Goal: Task Accomplishment & Management: Update application status

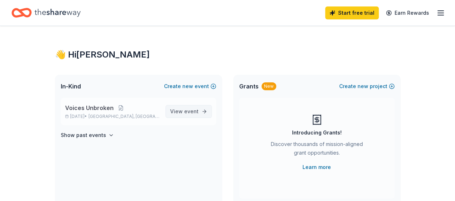
click at [183, 108] on span "View event" at bounding box center [184, 111] width 28 height 9
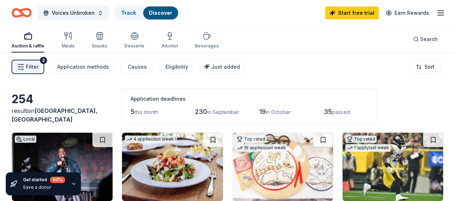
click at [73, 183] on icon "button" at bounding box center [74, 184] width 6 height 6
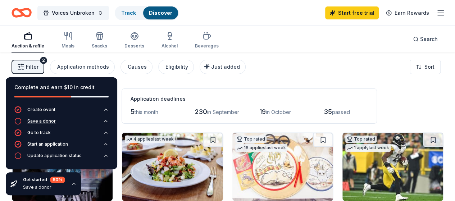
click at [90, 118] on button "Save a donor" at bounding box center [61, 124] width 94 height 12
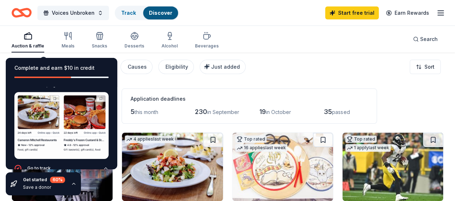
scroll to position [37, 0]
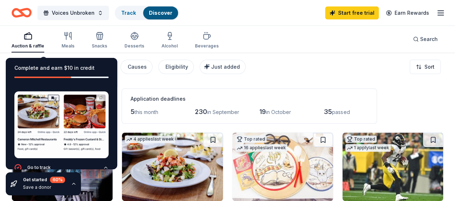
click at [94, 98] on img at bounding box center [61, 124] width 94 height 67
click at [95, 98] on img at bounding box center [61, 124] width 94 height 67
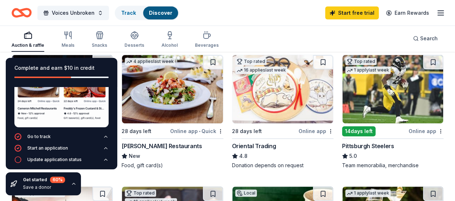
scroll to position [78, 0]
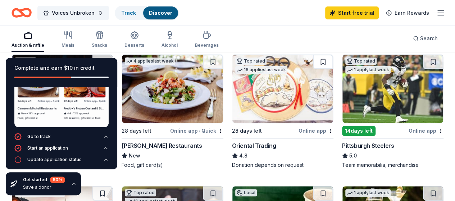
click at [313, 69] on button at bounding box center [323, 62] width 20 height 14
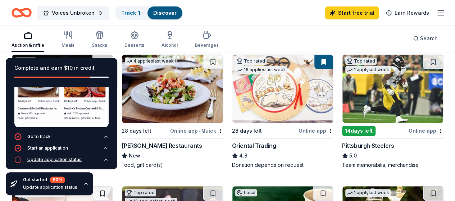
click at [73, 157] on div "Update application status" at bounding box center [54, 160] width 54 height 6
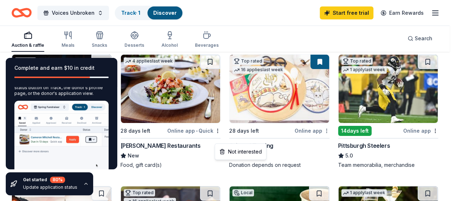
click at [263, 123] on html "Voices Unbroken Track · 1 Discover Start free trial Earn Rewards Auction & raff…" at bounding box center [227, 22] width 455 height 201
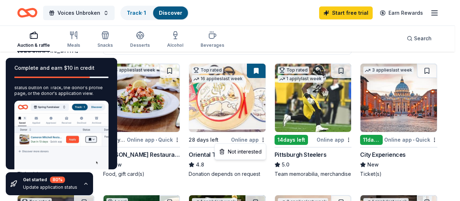
click at [247, 98] on html "Voices Unbroken Track · 1 Discover Start free trial Earn Rewards Auction & raff…" at bounding box center [230, 22] width 460 height 201
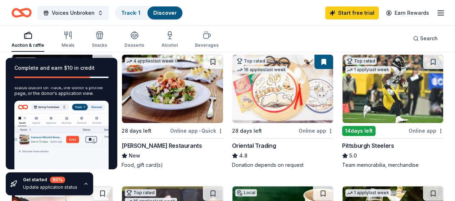
click at [247, 98] on img at bounding box center [282, 89] width 101 height 68
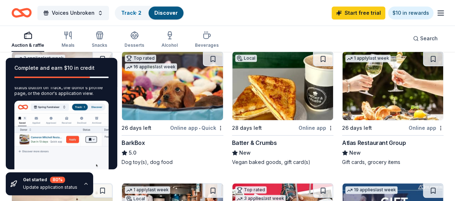
scroll to position [213, 0]
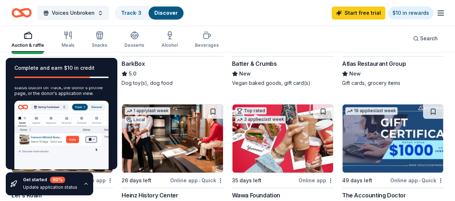
scroll to position [82, 0]
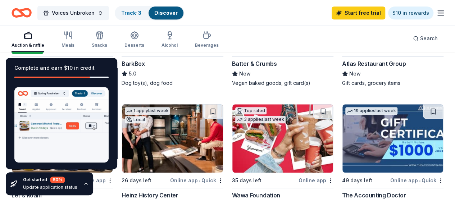
click at [83, 182] on icon "button" at bounding box center [86, 184] width 6 height 6
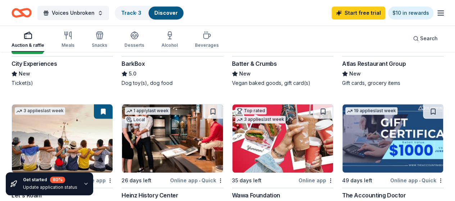
click at [57, 182] on div "80 %" at bounding box center [57, 180] width 15 height 6
drag, startPoint x: 13, startPoint y: 179, endPoint x: 82, endPoint y: 182, distance: 69.5
click at [82, 182] on div "Get started 80 % Update application status" at bounding box center [49, 183] width 87 height 23
click at [83, 182] on icon "button" at bounding box center [86, 184] width 6 height 6
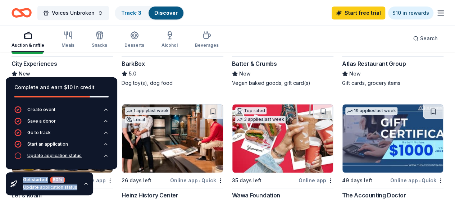
click at [56, 156] on div "Update application status" at bounding box center [54, 156] width 54 height 6
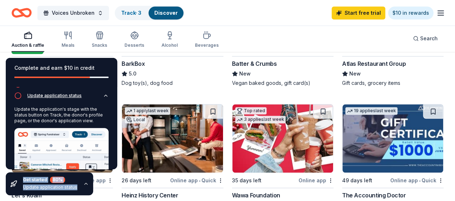
scroll to position [42, 0]
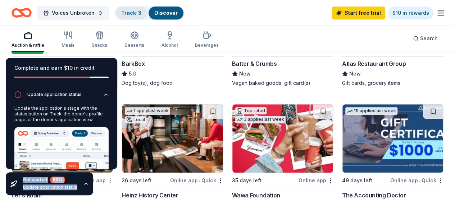
click at [138, 15] on link "Track · 3" at bounding box center [131, 13] width 20 height 6
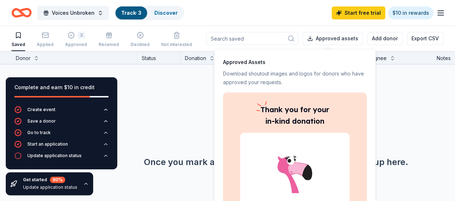
click at [190, 101] on div "No donors found. Once you mark a saved donor as "saved" they'll show up here." at bounding box center [276, 127] width 455 height 127
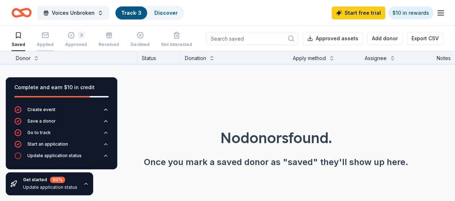
click at [47, 34] on rect "button" at bounding box center [45, 35] width 6 height 5
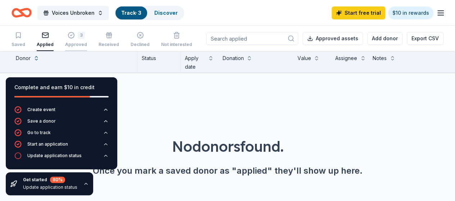
click at [79, 29] on button "3 Approved" at bounding box center [76, 40] width 22 height 22
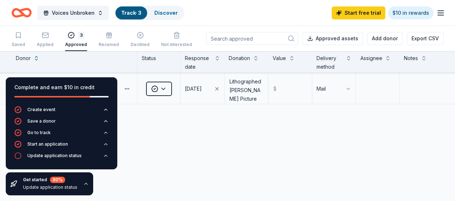
scroll to position [60, 0]
click at [184, 178] on div "Let's Roam Share Approved 08/30/2025 Scavenger Hunt $ 156 Electronic Oriental T…" at bounding box center [227, 126] width 455 height 227
click at [85, 181] on div "Get started 80 % Update application status" at bounding box center [49, 183] width 87 height 23
click at [83, 183] on icon "button" at bounding box center [86, 184] width 6 height 6
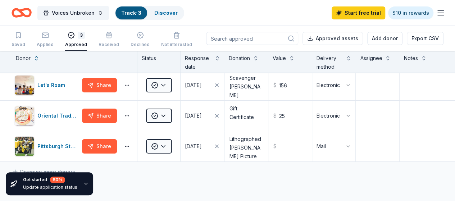
scroll to position [0, 0]
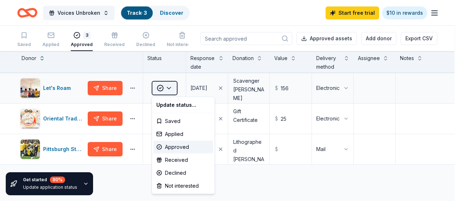
click at [172, 91] on html "Voices Unbroken Track · 3 Discover Start free trial $10 in rewards Saved Applie…" at bounding box center [230, 100] width 460 height 201
click at [181, 145] on div "Approved" at bounding box center [184, 147] width 60 height 13
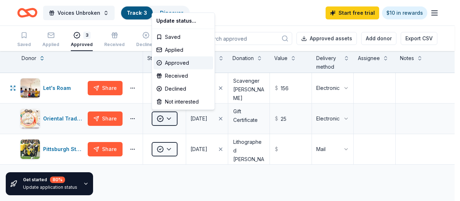
click at [168, 118] on html "Voices Unbroken Track · 3 Discover Start free trial $10 in rewards Saved Applie…" at bounding box center [230, 100] width 460 height 201
click at [174, 61] on div "Approved" at bounding box center [184, 62] width 60 height 13
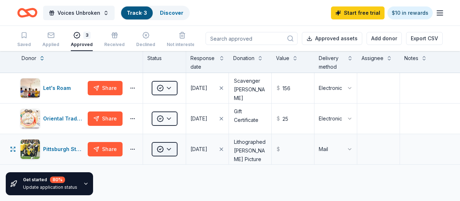
click at [174, 151] on html "Voices Unbroken Track · 3 Discover Start free trial $10 in rewards Saved Applie…" at bounding box center [230, 100] width 460 height 201
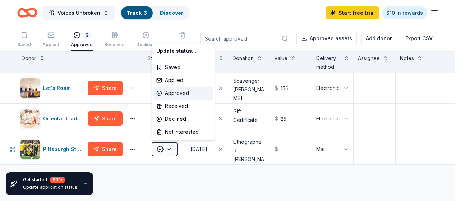
click at [178, 93] on div "Approved" at bounding box center [184, 93] width 60 height 13
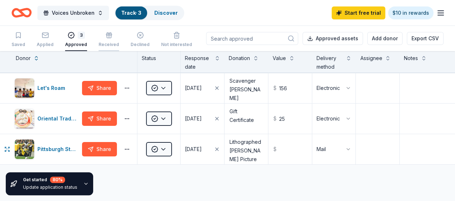
click at [115, 40] on div "Received" at bounding box center [109, 40] width 21 height 16
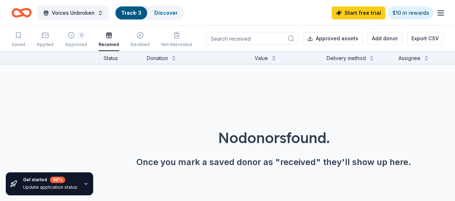
scroll to position [0, 41]
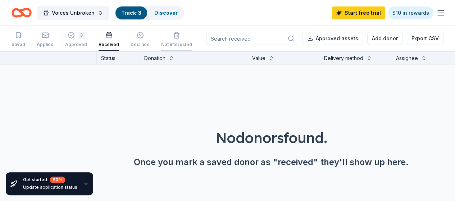
click at [178, 42] on div "Not interested" at bounding box center [176, 45] width 31 height 6
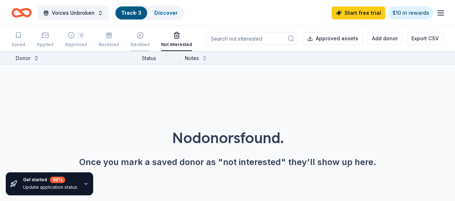
click at [137, 38] on div "button" at bounding box center [140, 35] width 19 height 7
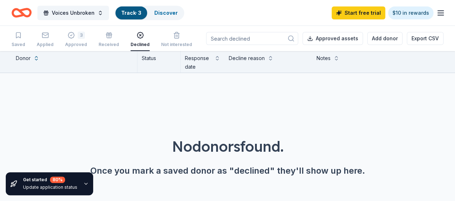
click at [31, 11] on icon "Home" at bounding box center [24, 12] width 11 height 7
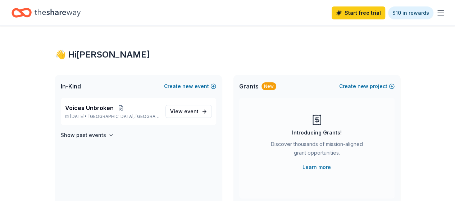
click at [73, 15] on icon "Home" at bounding box center [58, 12] width 46 height 15
click at [99, 111] on span "Voices Unbroken" at bounding box center [89, 108] width 49 height 9
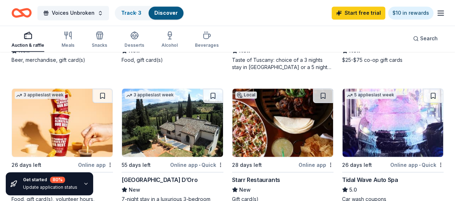
scroll to position [630, 0]
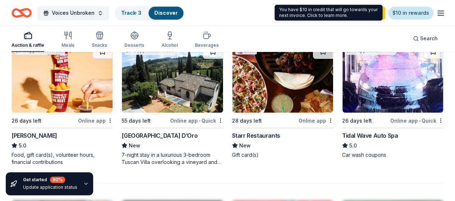
click at [405, 6] on link "$10 in rewards" at bounding box center [410, 12] width 45 height 13
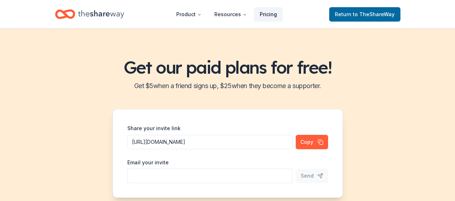
click at [271, 11] on link "Pricing" at bounding box center [268, 14] width 29 height 14
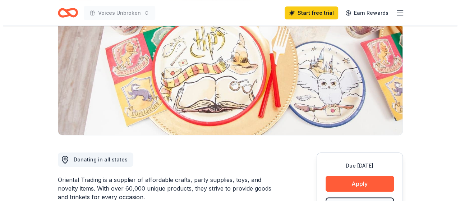
scroll to position [176, 0]
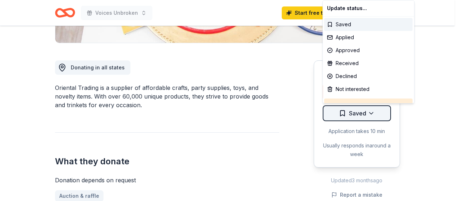
click at [351, 50] on div "Approved" at bounding box center [368, 50] width 88 height 13
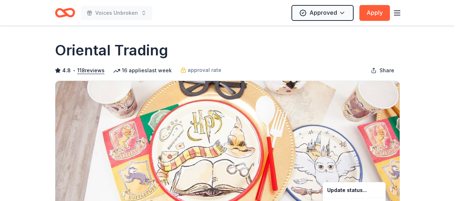
scroll to position [0, 0]
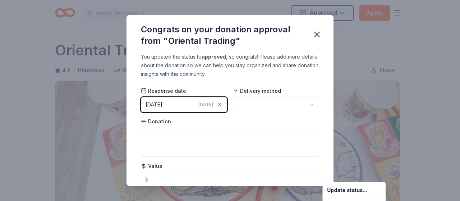
click at [251, 101] on html "Voices Unbroken Approved Apply Due in 28 days Share Oriental Trading 4.8 • 118 …" at bounding box center [230, 100] width 460 height 201
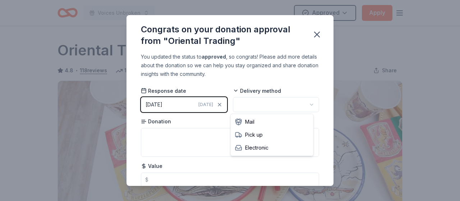
click at [251, 101] on html "Voices Unbroken Approved Apply Due in 28 days Share Oriental Trading 4.8 • 118 …" at bounding box center [230, 100] width 460 height 201
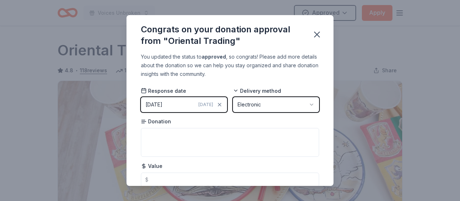
scroll to position [27, 0]
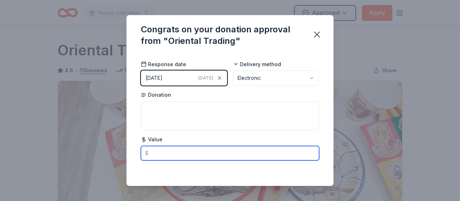
click at [220, 157] on input "text" at bounding box center [230, 153] width 178 height 14
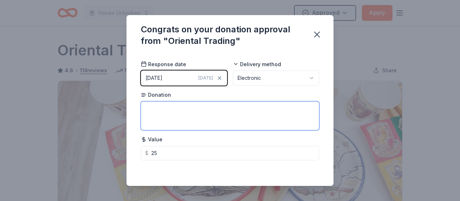
type input "25.00"
click at [258, 125] on textarea at bounding box center [230, 115] width 178 height 29
type textarea "Gift Certificate"
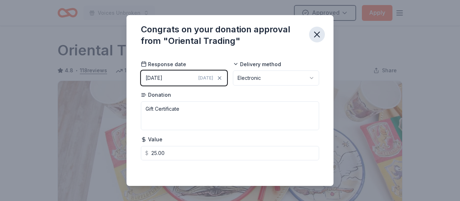
click at [321, 32] on icon "button" at bounding box center [317, 34] width 10 height 10
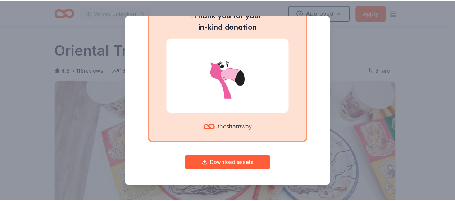
scroll to position [0, 0]
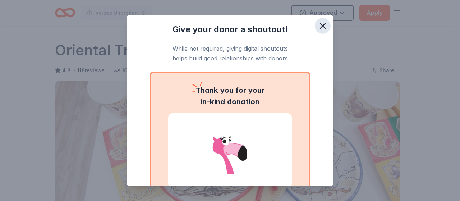
click at [319, 29] on icon "button" at bounding box center [323, 26] width 10 height 10
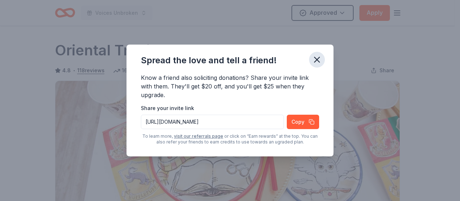
click at [319, 55] on icon "button" at bounding box center [317, 60] width 10 height 10
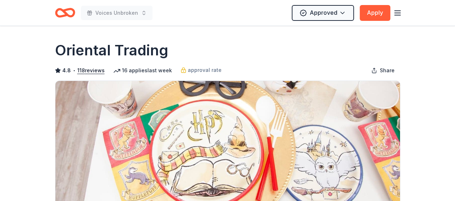
click at [395, 10] on icon "button" at bounding box center [397, 13] width 9 height 9
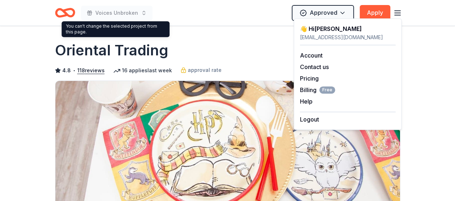
click at [122, 22] on div "You can't change the selected project from this page. You can't change the sele…" at bounding box center [116, 29] width 108 height 16
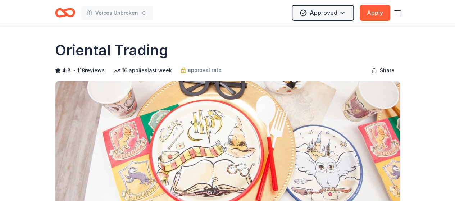
click at [70, 9] on icon "Home" at bounding box center [68, 12] width 11 height 7
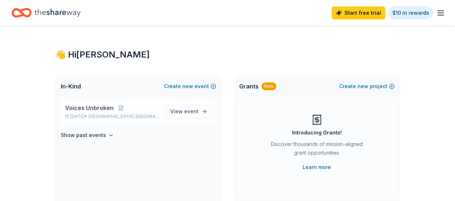
click at [110, 111] on span "Voices Unbroken" at bounding box center [89, 108] width 49 height 9
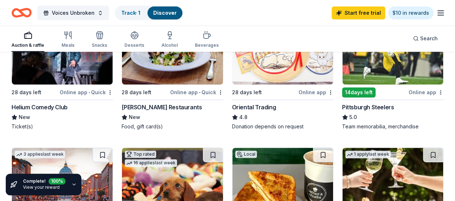
scroll to position [80, 0]
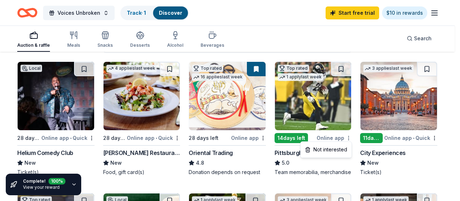
click at [349, 121] on html "Voices Unbroken Track · 1 Discover Start free trial $10 in rewards Auction & ra…" at bounding box center [230, 20] width 460 height 201
click at [340, 111] on html "Voices Unbroken Track · 1 Discover Start free trial $10 in rewards Auction & ra…" at bounding box center [230, 20] width 460 height 201
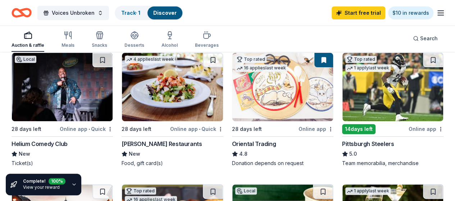
click at [342, 111] on img at bounding box center [392, 87] width 101 height 68
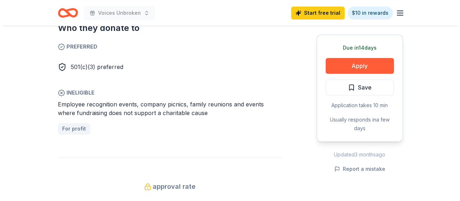
scroll to position [428, 0]
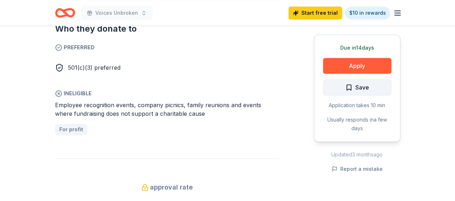
click at [360, 94] on button "Save" at bounding box center [357, 87] width 68 height 16
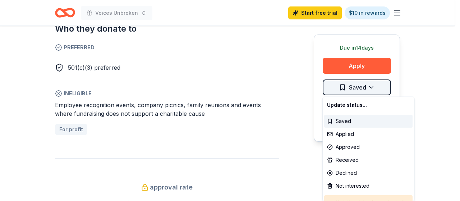
click at [348, 150] on div "Approved" at bounding box center [368, 147] width 88 height 13
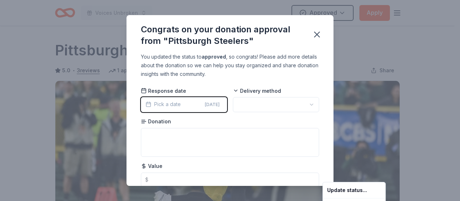
scroll to position [0, 0]
click at [259, 101] on html "Voices Unbroken Approved Apply Due in 14 days Share Pittsburgh Steelers 5.0 • 3…" at bounding box center [230, 100] width 460 height 201
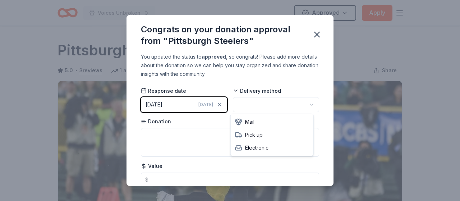
click at [258, 108] on html "Voices Unbroken Approved Apply Due in 14 days Share Pittsburgh Steelers 5.0 • 3…" at bounding box center [230, 100] width 460 height 201
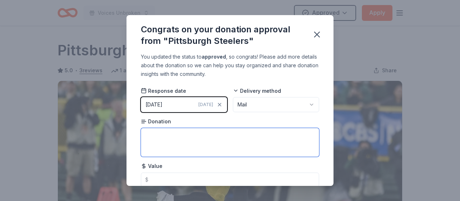
click at [226, 138] on textarea at bounding box center [230, 142] width 178 height 29
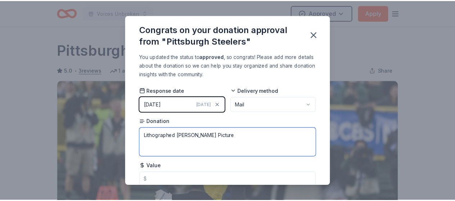
scroll to position [27, 0]
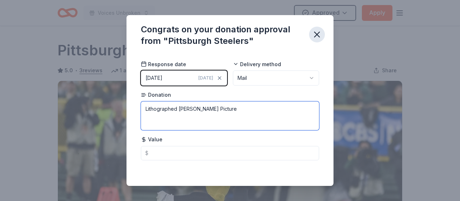
type textarea "Lithographed Cam Heyward Picture"
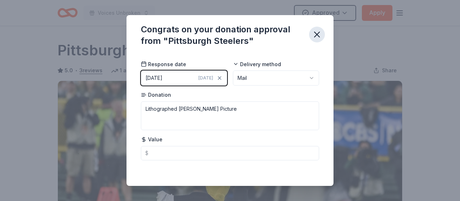
click at [318, 35] on icon "button" at bounding box center [317, 34] width 5 height 5
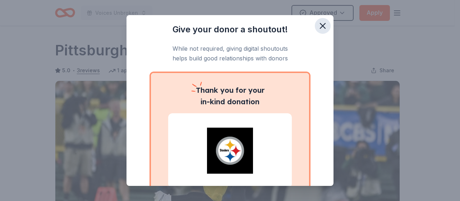
click at [321, 26] on icon "button" at bounding box center [323, 25] width 5 height 5
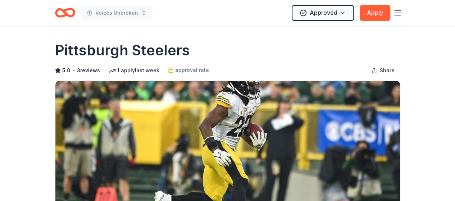
click at [396, 12] on icon "button" at bounding box center [397, 13] width 9 height 9
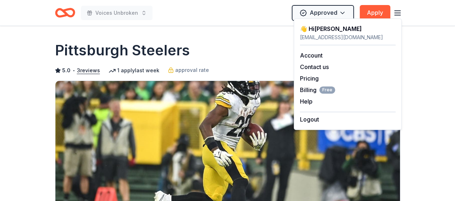
click at [64, 7] on icon "Home" at bounding box center [65, 12] width 20 height 17
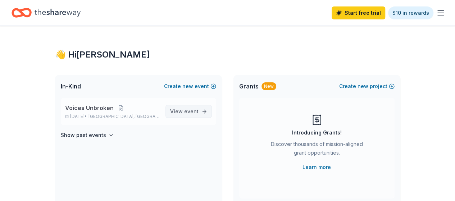
click at [182, 112] on span "View event" at bounding box center [184, 111] width 28 height 9
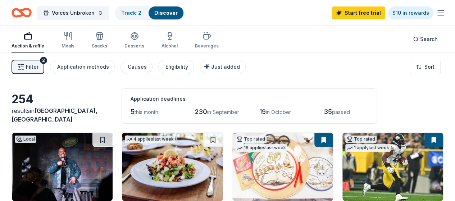
click at [36, 72] on button "Filter 2" at bounding box center [28, 67] width 33 height 14
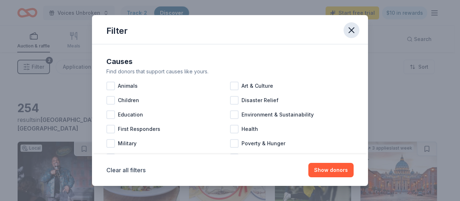
click at [354, 31] on icon "button" at bounding box center [352, 30] width 10 height 10
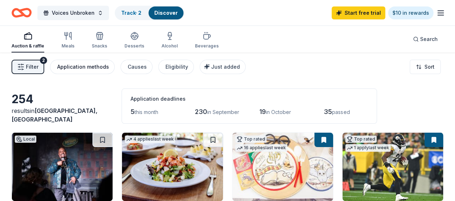
click at [109, 64] on div "Application methods" at bounding box center [83, 67] width 52 height 9
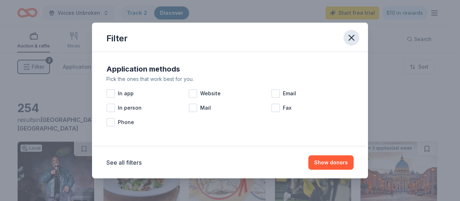
click at [353, 36] on icon "button" at bounding box center [351, 37] width 5 height 5
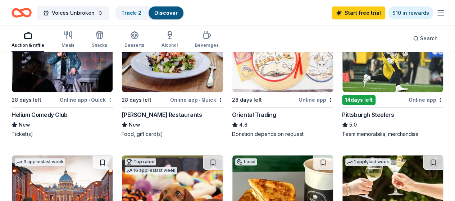
scroll to position [105, 0]
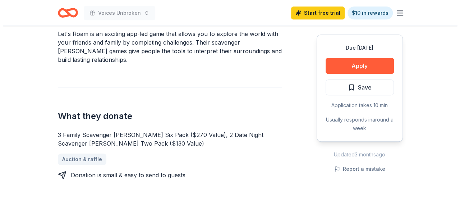
scroll to position [228, 0]
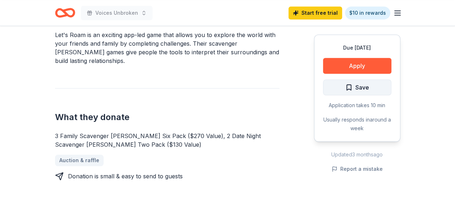
click at [340, 91] on button "Save" at bounding box center [357, 87] width 68 height 16
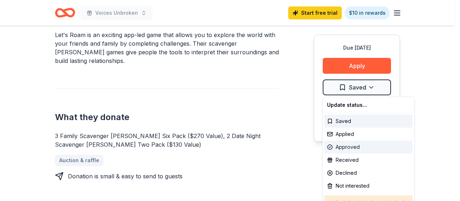
click at [350, 150] on div "Approved" at bounding box center [368, 147] width 88 height 13
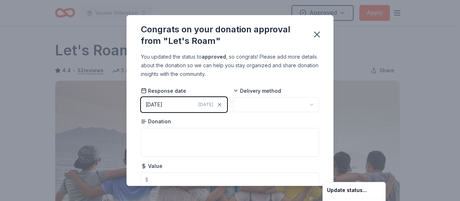
click at [264, 108] on html "Voices Unbroken Approved Apply Due [DATE] Share Let's Roam 4.4 • 32 reviews 3 a…" at bounding box center [230, 100] width 460 height 201
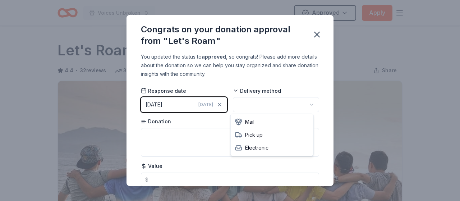
click at [264, 108] on html "Voices Unbroken Approved Apply Due [DATE] Share Let's Roam 4.4 • 32 reviews 3 a…" at bounding box center [230, 100] width 460 height 201
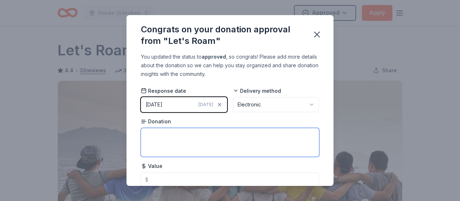
click at [242, 138] on textarea at bounding box center [230, 142] width 178 height 29
click at [156, 137] on textarea "Scavanger [PERSON_NAME]" at bounding box center [230, 142] width 178 height 29
type textarea "Scavenger [PERSON_NAME]"
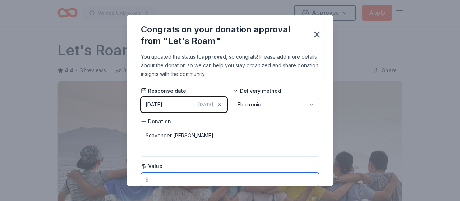
click at [160, 174] on input "text" at bounding box center [230, 180] width 178 height 14
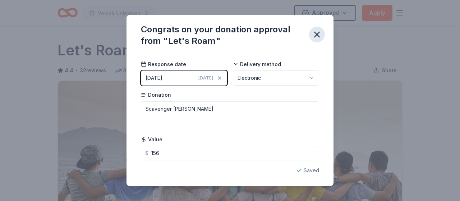
type input "156.00"
click at [314, 33] on icon "button" at bounding box center [317, 34] width 10 height 10
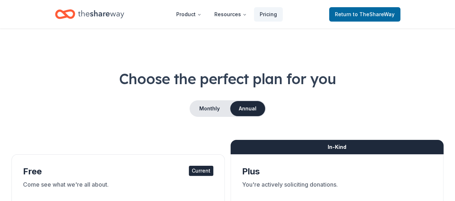
click at [98, 11] on icon "Home" at bounding box center [101, 14] width 46 height 15
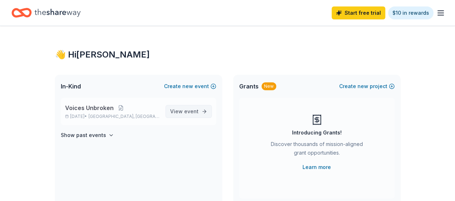
click at [180, 112] on span "View event" at bounding box center [184, 111] width 28 height 9
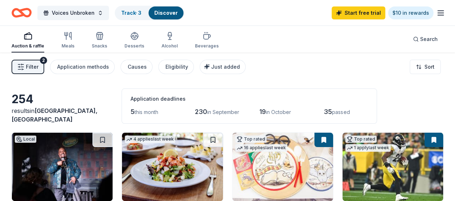
click at [44, 36] on div "button" at bounding box center [28, 36] width 33 height 9
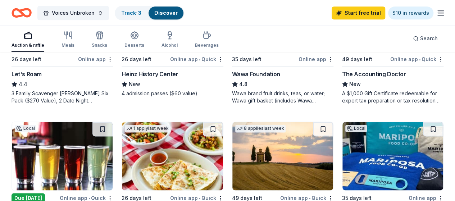
scroll to position [407, 0]
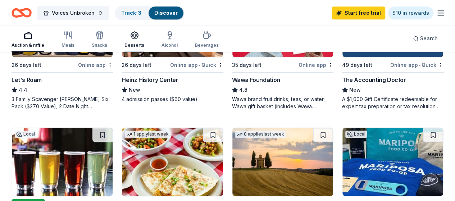
click at [139, 36] on icon "button" at bounding box center [134, 35] width 9 height 9
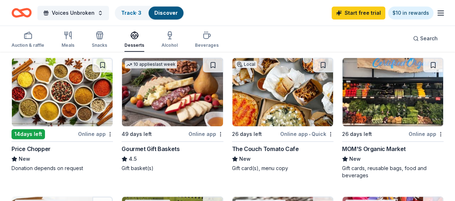
scroll to position [209, 0]
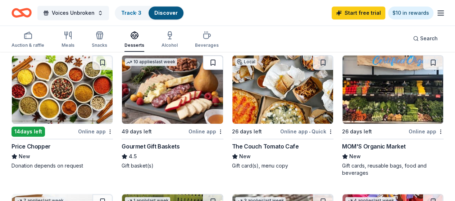
click at [203, 62] on button at bounding box center [213, 62] width 20 height 14
click at [122, 103] on img at bounding box center [172, 89] width 101 height 68
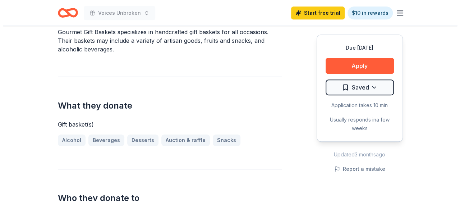
scroll to position [232, 0]
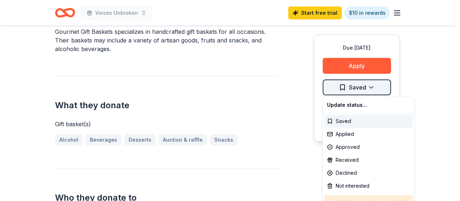
click at [358, 133] on div "Applied" at bounding box center [368, 134] width 88 height 13
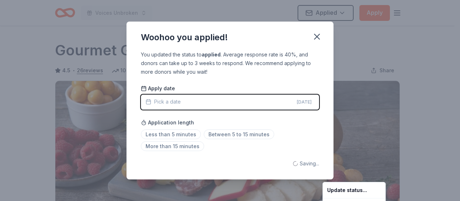
scroll to position [0, 0]
click at [223, 133] on html "Voices Unbroken Applied Apply Due [DATE] Share Gourmet Gift Baskets 4.5 • 26 re…" at bounding box center [230, 100] width 460 height 201
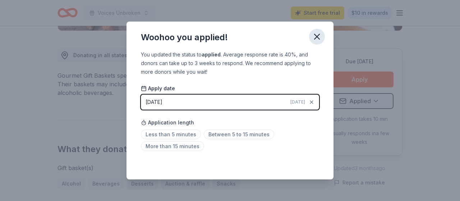
click at [317, 39] on icon "button" at bounding box center [317, 37] width 10 height 10
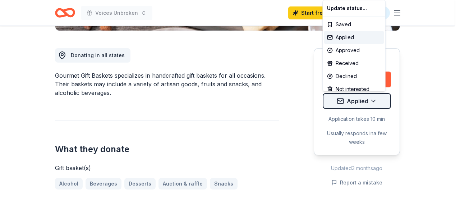
click at [351, 54] on div "Approved" at bounding box center [354, 50] width 60 height 13
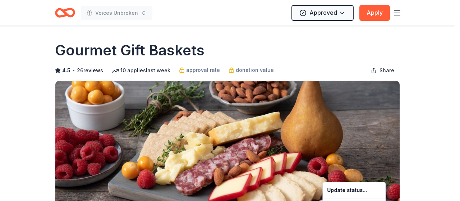
scroll to position [0, 0]
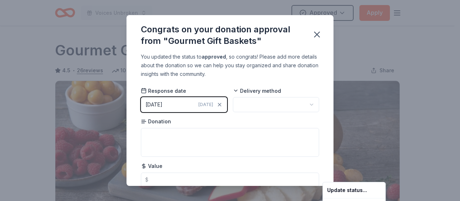
click at [266, 105] on html "Voices Unbroken Approved Apply Due [DATE] Share Gourmet Gift Baskets 4.5 • 26 r…" at bounding box center [230, 100] width 460 height 201
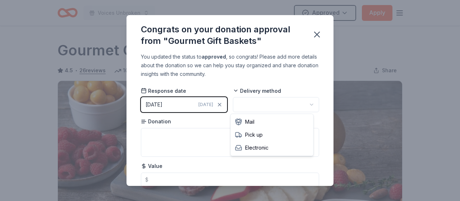
click at [260, 101] on html "Voices Unbroken Approved Apply Due [DATE] Share Gourmet Gift Baskets 4.5 • 26 r…" at bounding box center [230, 100] width 460 height 201
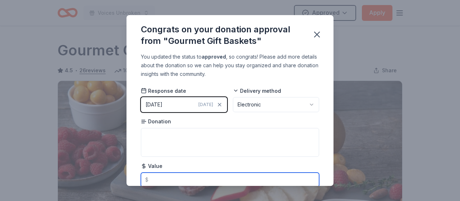
click at [242, 176] on input "text" at bounding box center [230, 180] width 178 height 14
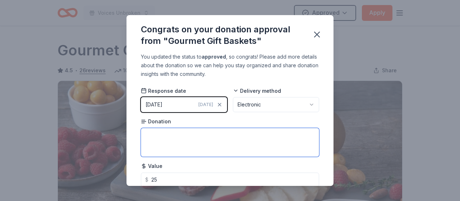
type input "25.00"
click at [251, 146] on textarea at bounding box center [230, 142] width 178 height 29
type textarea "Gift Certificate"
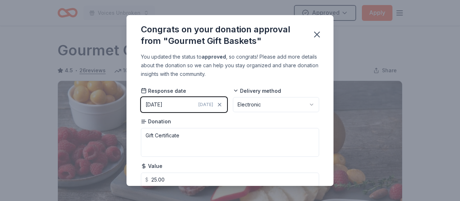
click at [324, 119] on div "You updated the status to approved , so congrats! Please add more details about…" at bounding box center [230, 119] width 207 height 133
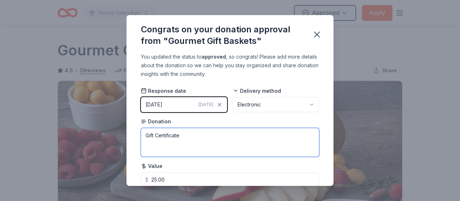
click at [285, 133] on textarea "Gift Certificate" at bounding box center [230, 142] width 178 height 29
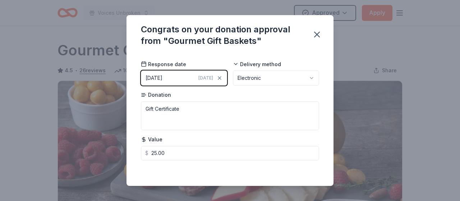
click at [311, 50] on div "Congrats on your donation approval from "Gourmet Gift Baskets"" at bounding box center [230, 33] width 207 height 37
click at [317, 36] on icon "button" at bounding box center [317, 34] width 10 height 10
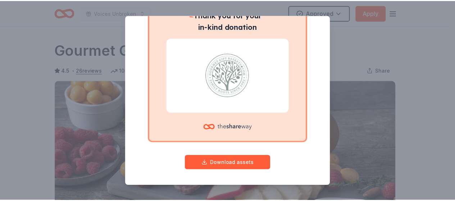
scroll to position [0, 0]
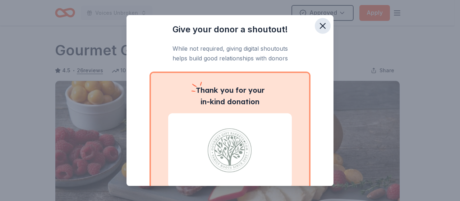
click at [318, 26] on icon "button" at bounding box center [323, 26] width 10 height 10
